Goal: Navigation & Orientation: Find specific page/section

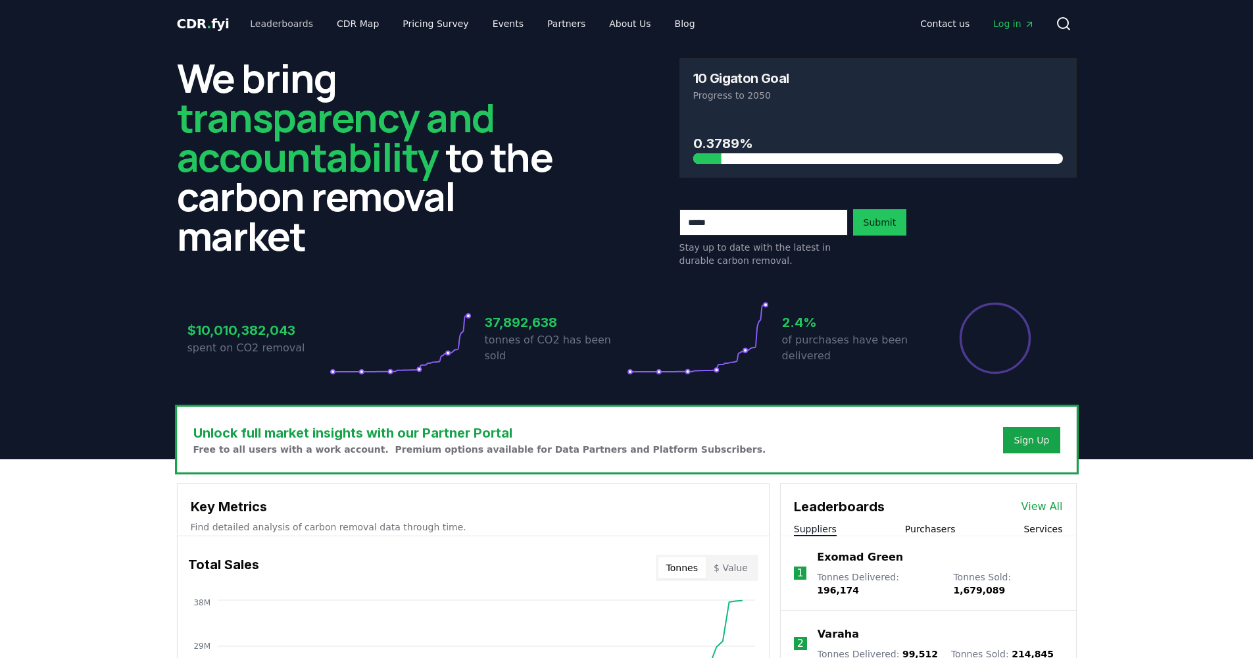
click at [277, 21] on link "Leaderboards" at bounding box center [281, 24] width 84 height 24
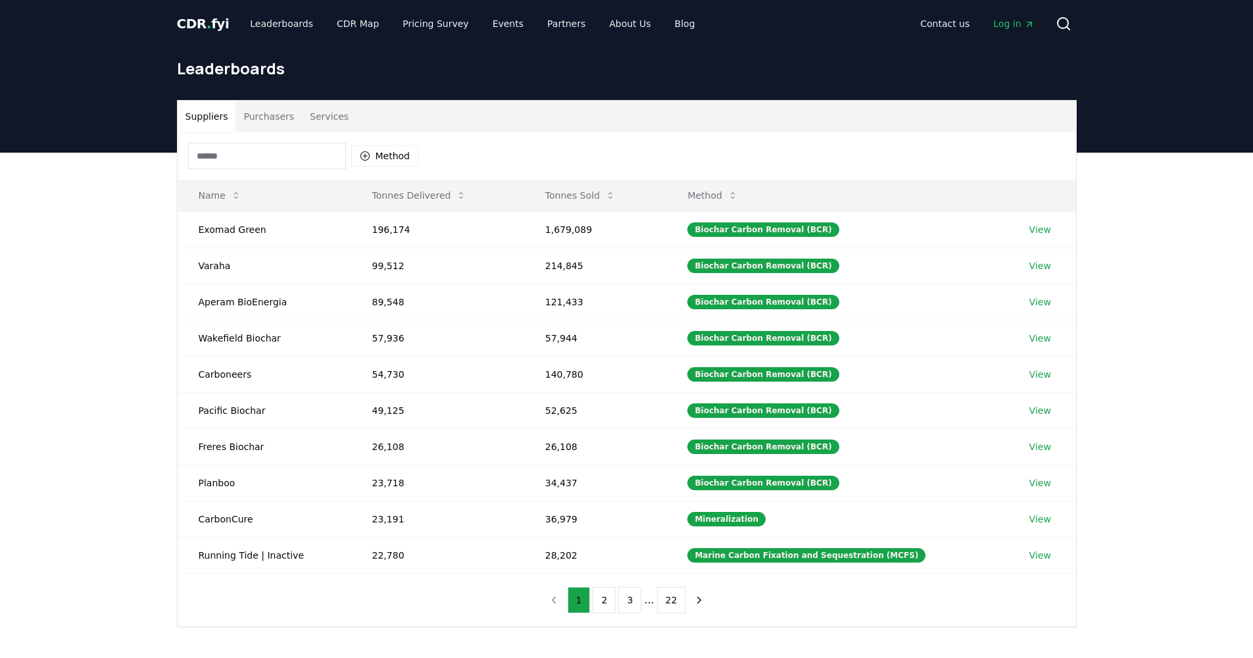
click at [266, 114] on button "Purchasers" at bounding box center [268, 117] width 66 height 32
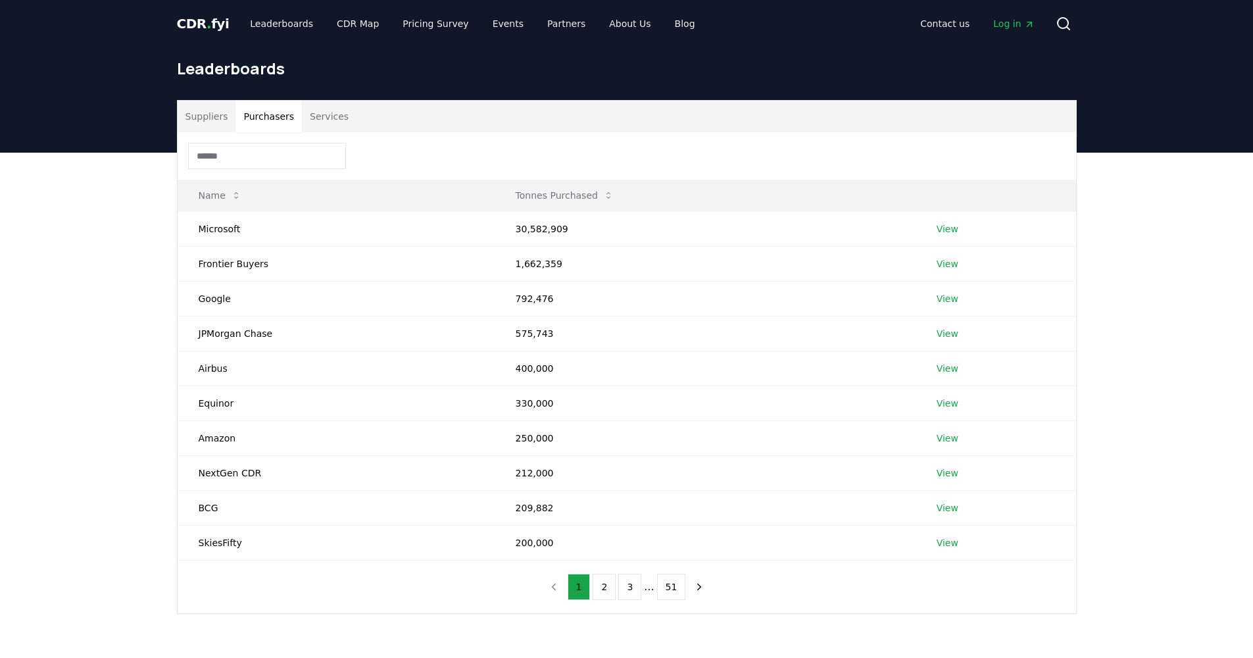
click at [344, 122] on button "Services" at bounding box center [329, 117] width 55 height 32
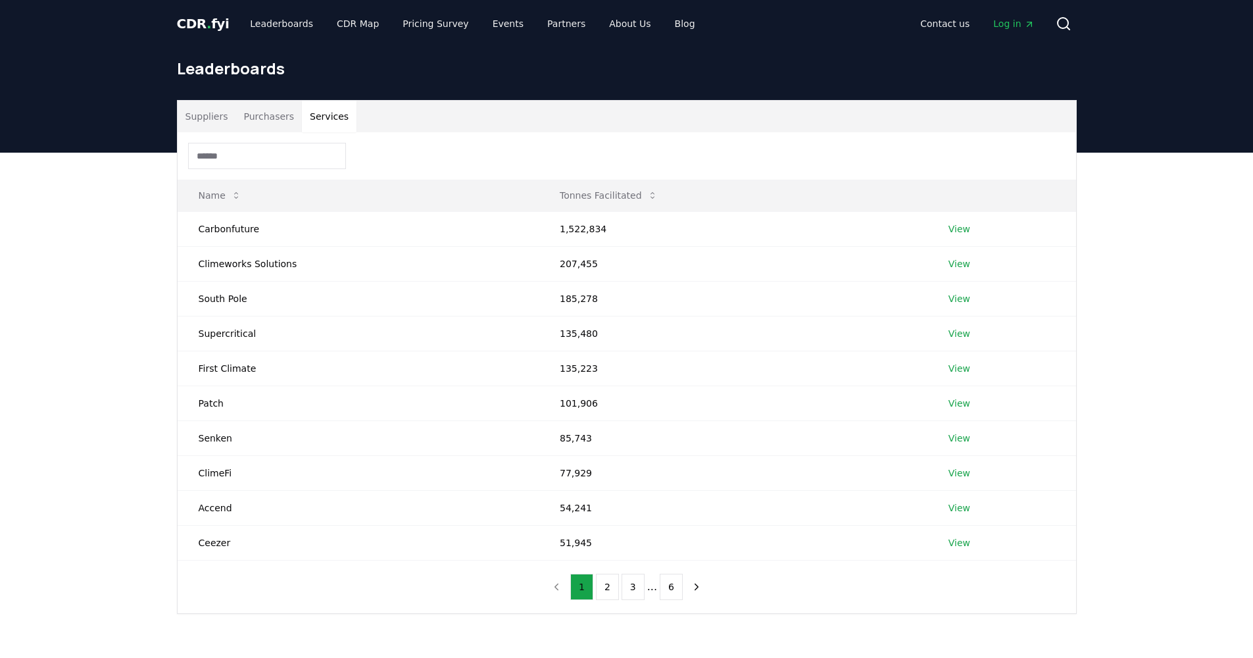
click at [249, 117] on button "Purchasers" at bounding box center [268, 117] width 66 height 32
click at [302, 111] on button "Services" at bounding box center [329, 117] width 55 height 32
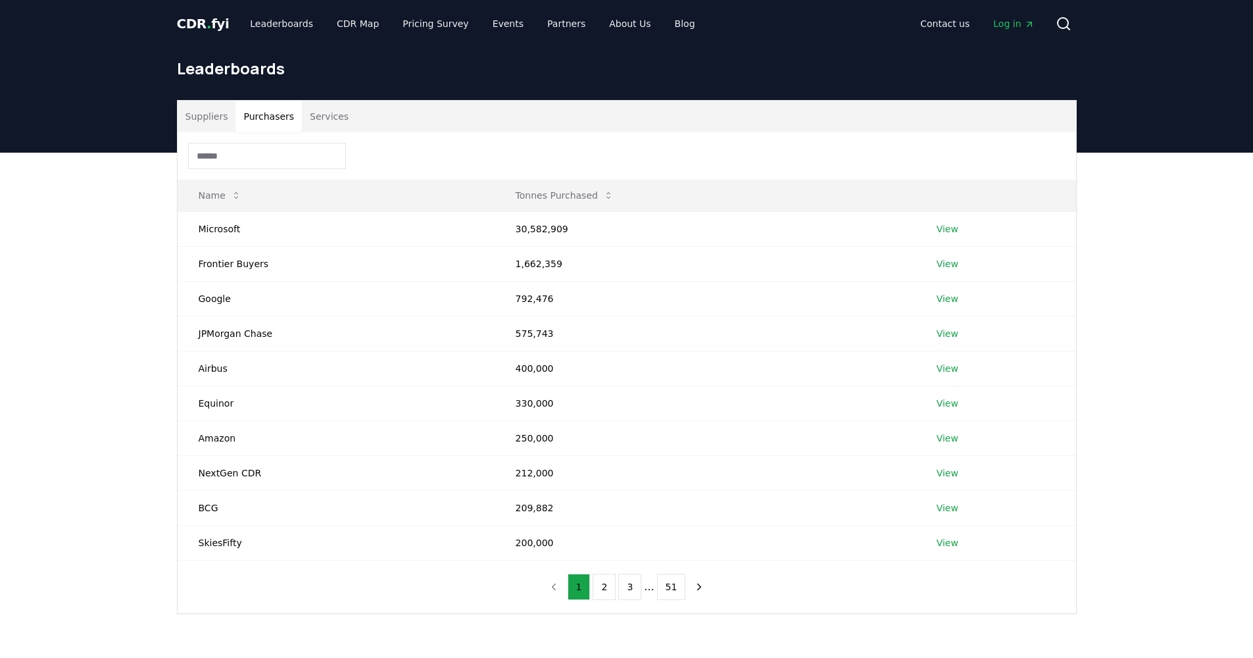
click at [268, 116] on button "Purchasers" at bounding box center [268, 117] width 66 height 32
click at [233, 118] on button "Suppliers" at bounding box center [207, 117] width 59 height 32
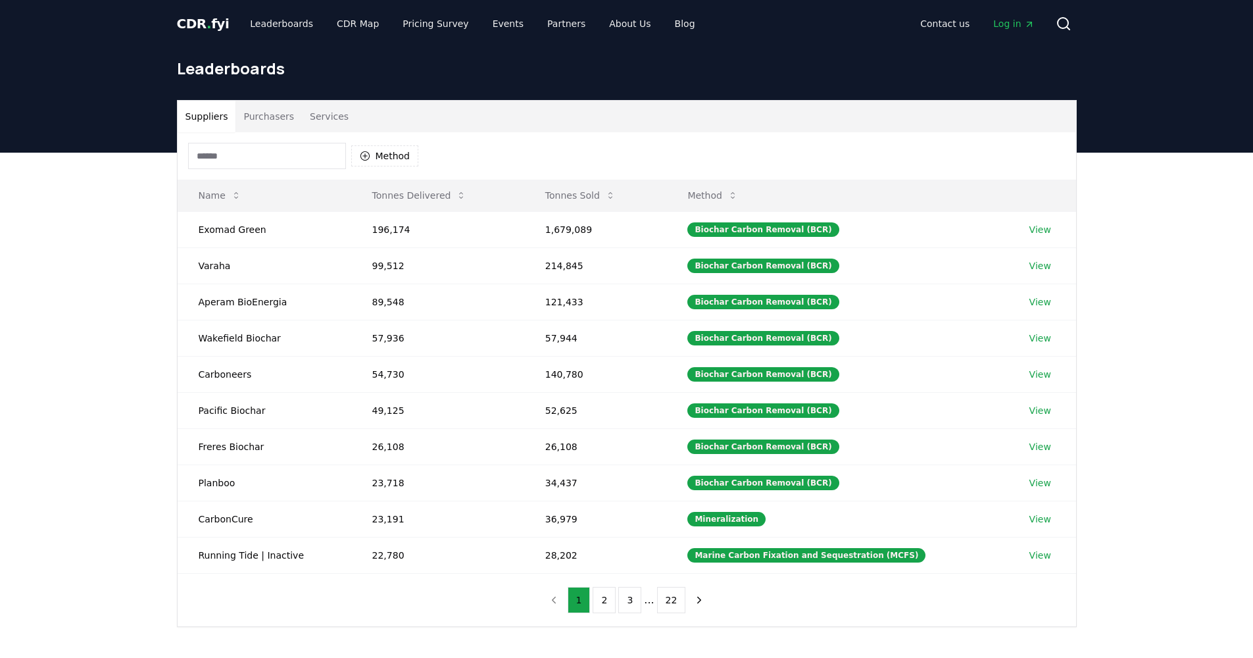
click at [264, 120] on button "Purchasers" at bounding box center [268, 117] width 66 height 32
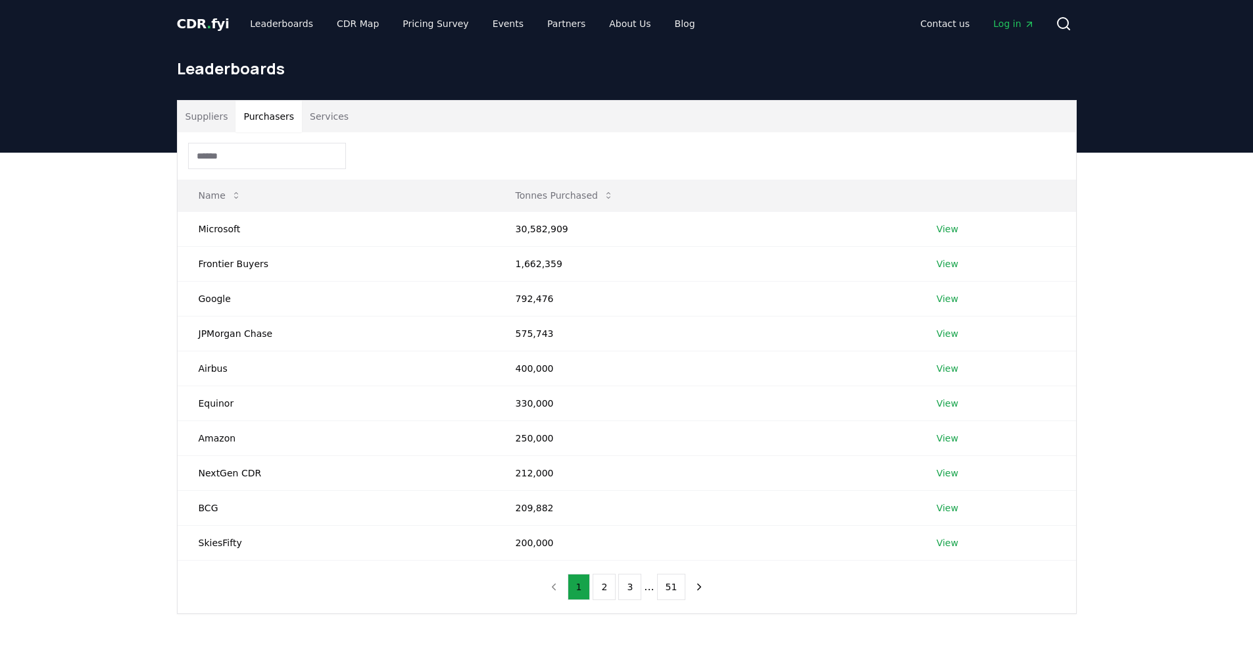
click at [314, 120] on button "Services" at bounding box center [329, 117] width 55 height 32
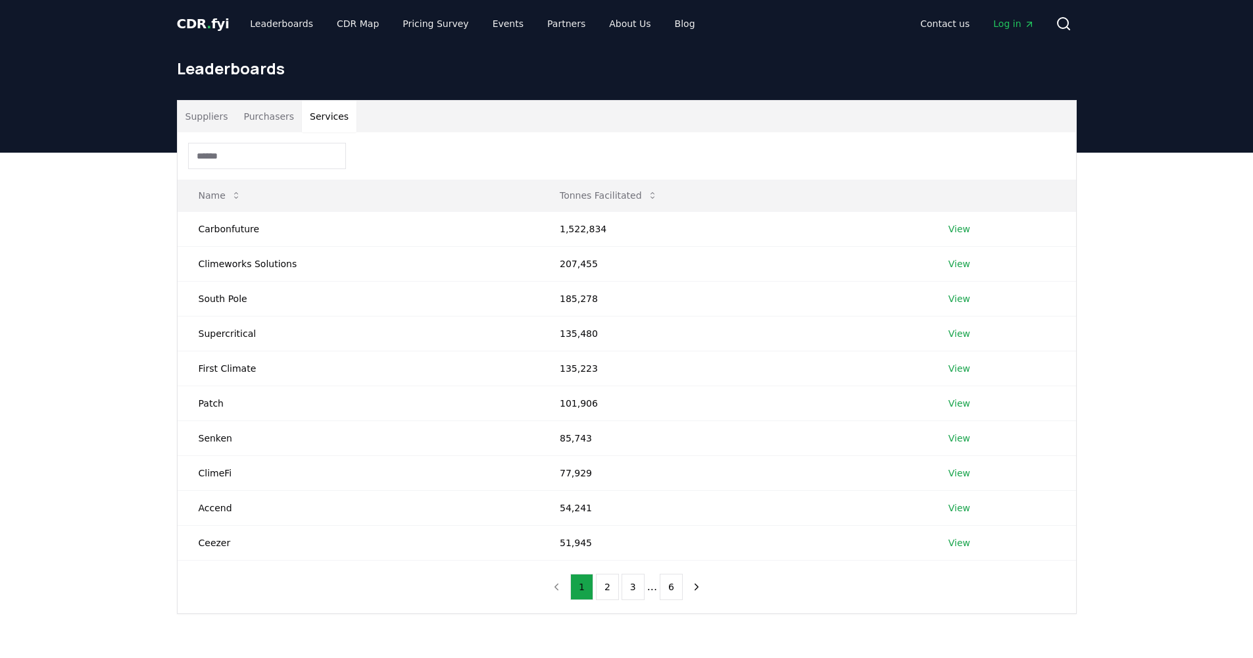
click at [191, 122] on button "Suppliers" at bounding box center [207, 117] width 59 height 32
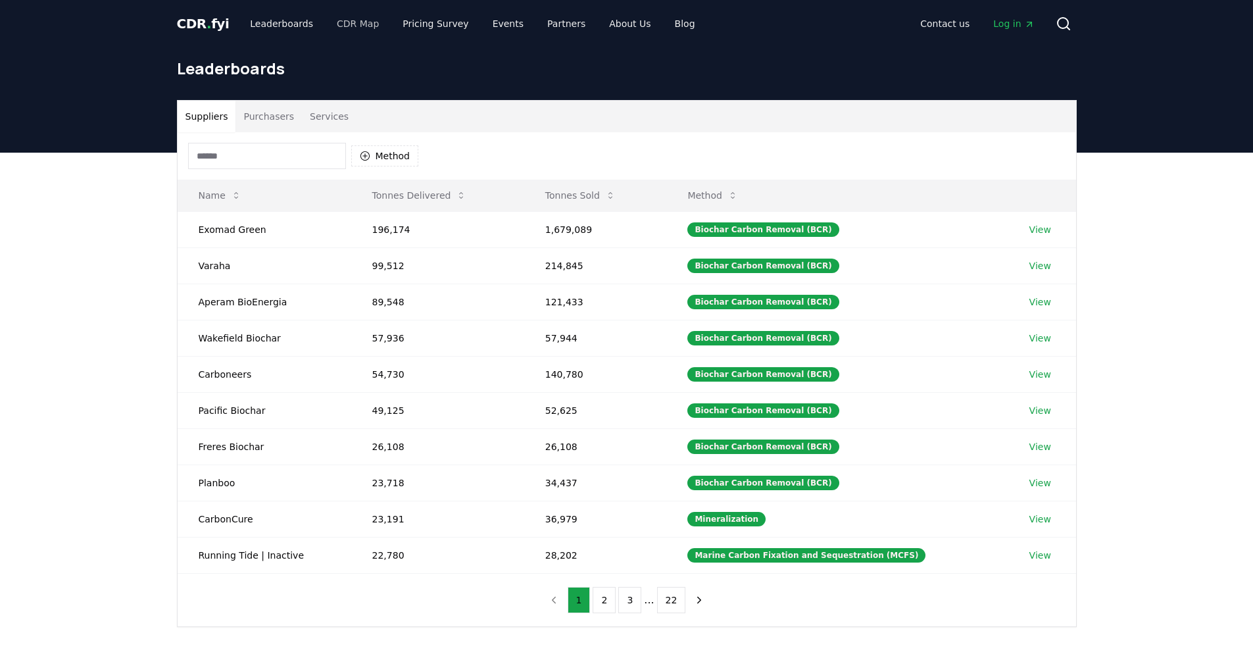
click at [328, 28] on link "CDR Map" at bounding box center [357, 24] width 63 height 24
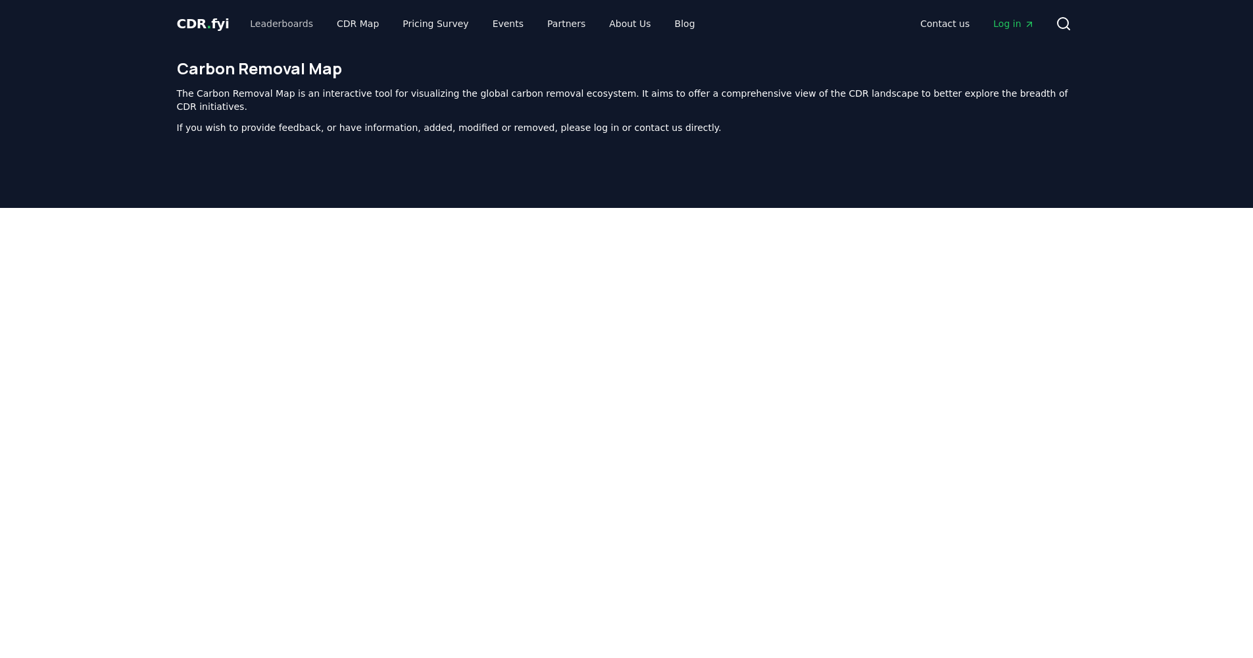
click at [286, 26] on link "Leaderboards" at bounding box center [281, 24] width 84 height 24
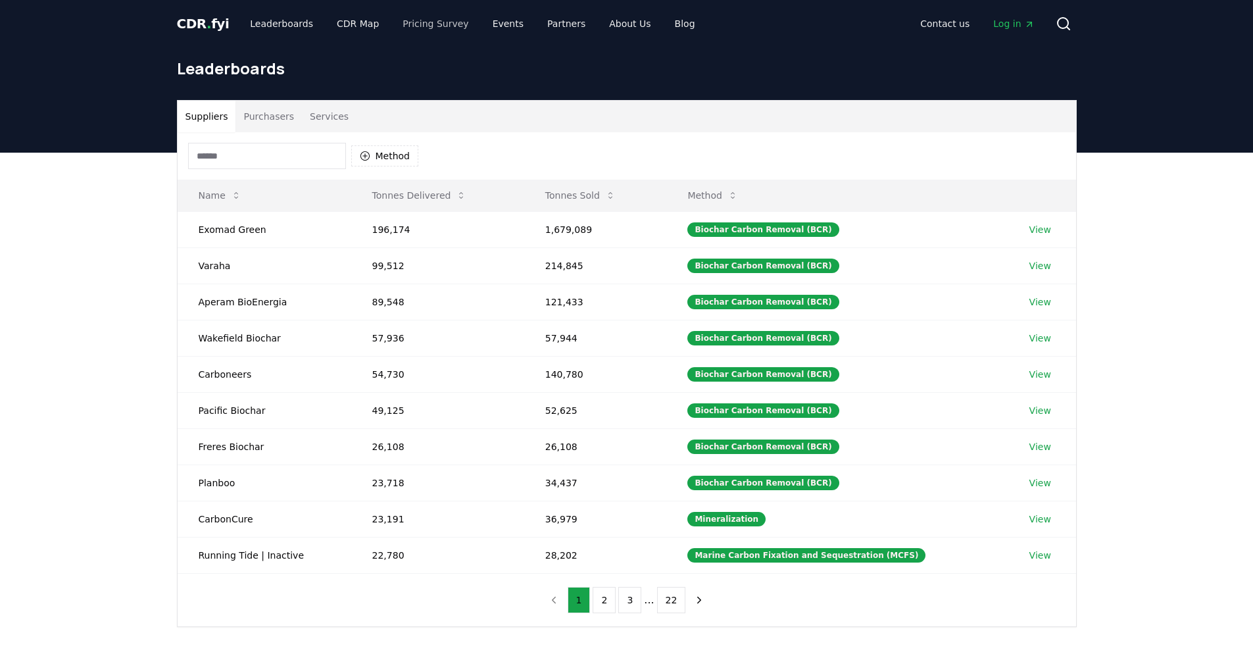
click at [434, 27] on link "Pricing Survey" at bounding box center [435, 24] width 87 height 24
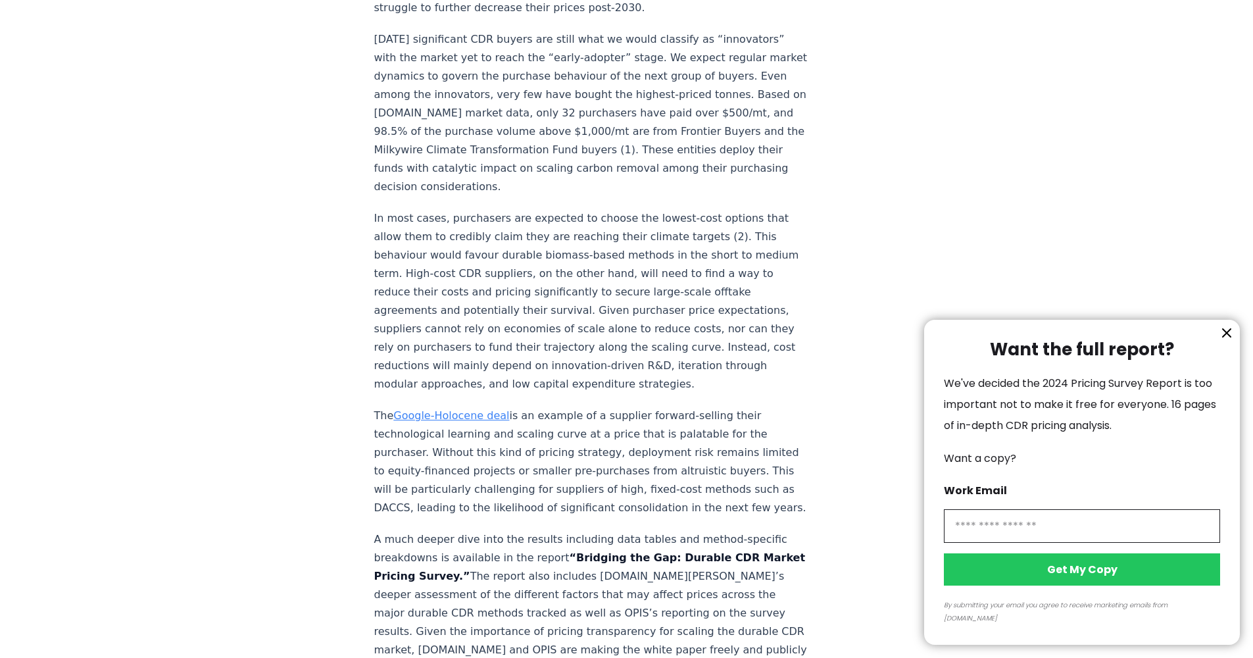
scroll to position [2847, 0]
